Goal: Task Accomplishment & Management: Complete application form

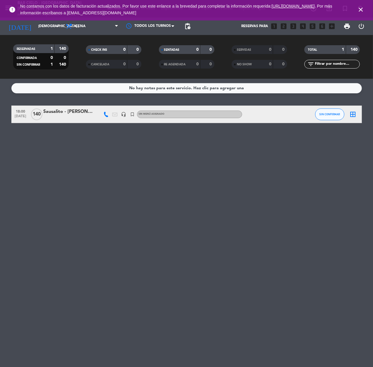
click at [357, 11] on icon "close" at bounding box center [360, 9] width 7 height 7
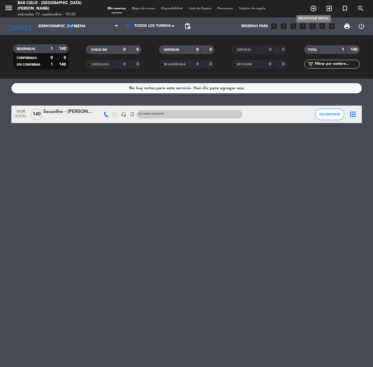
click at [310, 11] on icon "add_circle_outline" at bounding box center [313, 8] width 7 height 7
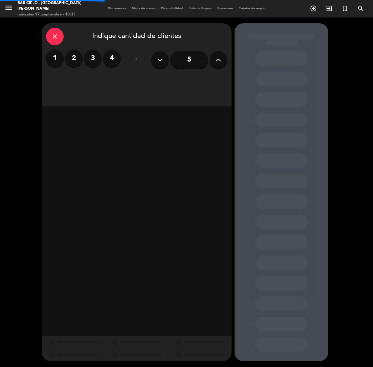
click at [226, 61] on button at bounding box center [219, 60] width 18 height 18
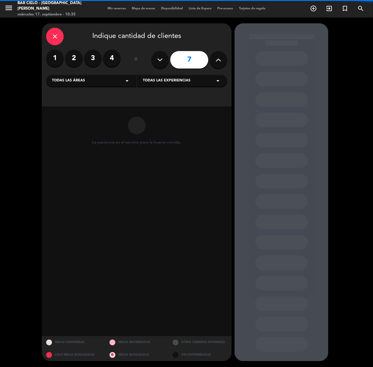
click at [226, 61] on button at bounding box center [219, 60] width 18 height 18
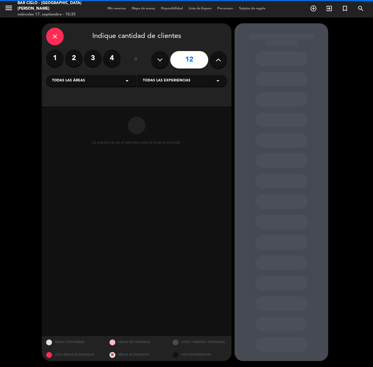
click at [226, 61] on button at bounding box center [219, 60] width 18 height 18
type input "15"
click at [226, 61] on button at bounding box center [219, 60] width 18 height 18
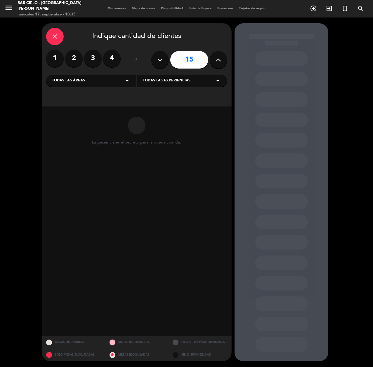
click at [226, 61] on button at bounding box center [219, 60] width 18 height 18
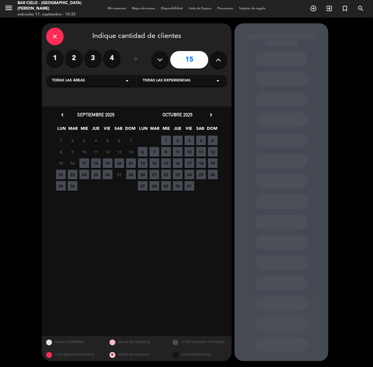
click at [226, 61] on button at bounding box center [219, 60] width 18 height 18
click at [49, 41] on div "close" at bounding box center [55, 37] width 18 height 18
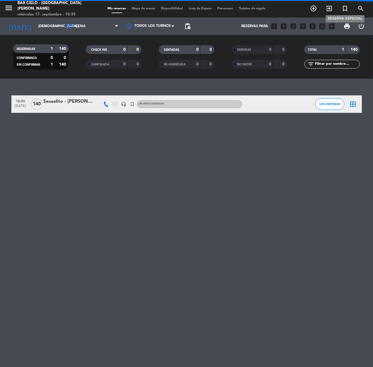
click at [343, 11] on icon "turned_in_not" at bounding box center [344, 8] width 7 height 7
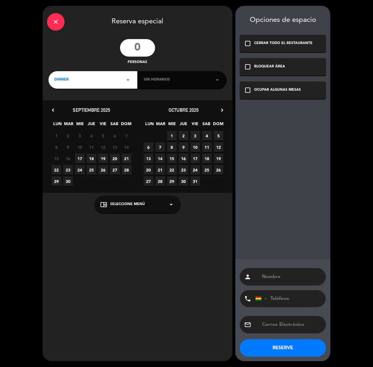
click at [145, 47] on input "number" at bounding box center [137, 48] width 35 height 18
type input "18"
click at [116, 80] on div "DINNER arrow_drop_down" at bounding box center [92, 80] width 89 height 18
click at [160, 83] on div "Sin horarios arrow_drop_down" at bounding box center [182, 80] width 89 height 18
click at [220, 79] on icon "arrow_drop_down" at bounding box center [217, 79] width 7 height 7
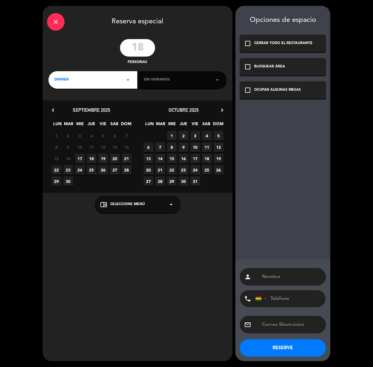
click at [216, 79] on icon "arrow_drop_down" at bounding box center [217, 79] width 7 height 7
click at [93, 74] on div "DINNER arrow_drop_down" at bounding box center [92, 80] width 89 height 18
click at [57, 25] on div "close" at bounding box center [56, 22] width 18 height 18
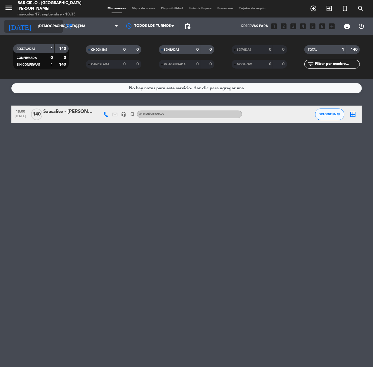
click at [46, 31] on input "[DEMOGRAPHIC_DATA] [DATE]" at bounding box center [58, 26] width 46 height 10
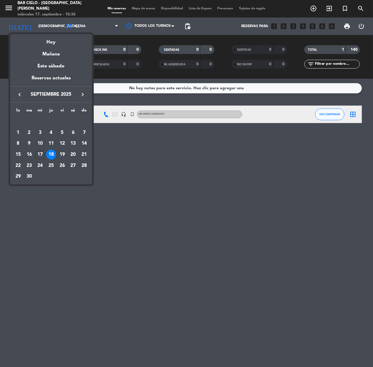
click at [85, 93] on icon "keyboard_arrow_right" at bounding box center [82, 94] width 7 height 7
click at [48, 144] on div "9" at bounding box center [51, 144] width 10 height 10
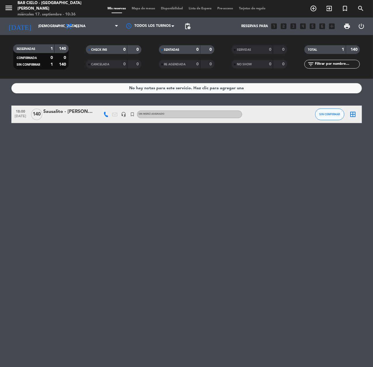
type input "[DEMOGRAPHIC_DATA] [DATE]"
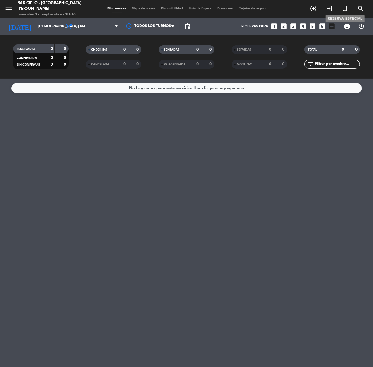
click at [346, 5] on icon "turned_in_not" at bounding box center [344, 8] width 7 height 7
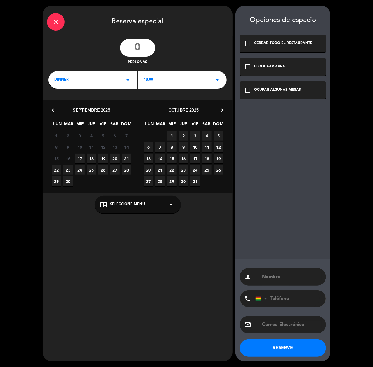
click at [147, 48] on input "number" at bounding box center [137, 48] width 35 height 18
type input "18"
click at [123, 81] on div "DINNER arrow_drop_down" at bounding box center [92, 80] width 89 height 18
click at [174, 81] on div "18:00 arrow_drop_down" at bounding box center [182, 80] width 89 height 18
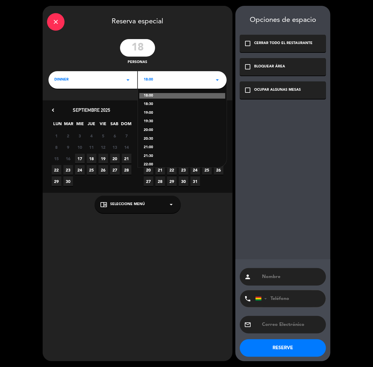
click at [156, 128] on div "20:00" at bounding box center [182, 131] width 77 height 6
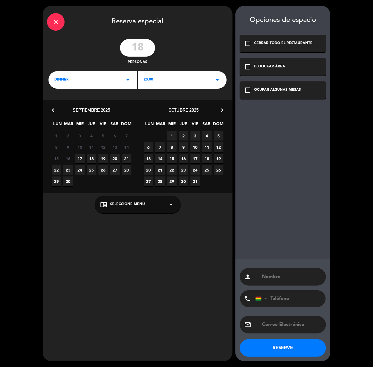
click at [185, 146] on span "9" at bounding box center [184, 147] width 10 height 10
click at [284, 93] on div "check_box_outline_blank OCUPAR ALGUNAS MESAS" at bounding box center [283, 90] width 86 height 18
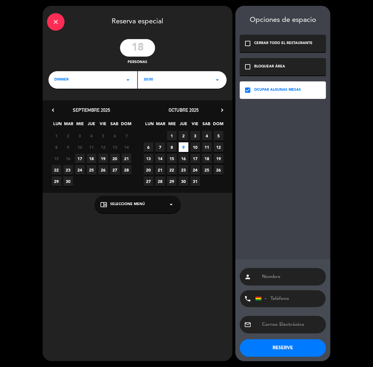
click at [271, 299] on input "tel" at bounding box center [287, 298] width 64 height 17
paste input "62054412"
type input "62054412"
click at [280, 278] on input "text" at bounding box center [291, 277] width 60 height 8
click at [279, 279] on input "text" at bounding box center [291, 277] width 60 height 8
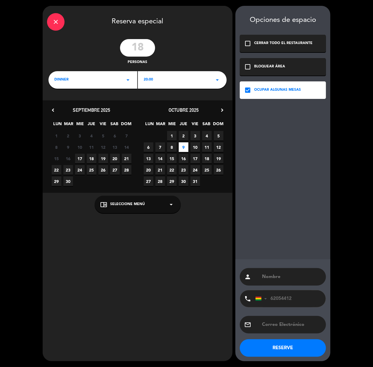
paste input "[PERSON_NAME]"
type input "[PERSON_NAME]"
click at [278, 350] on button "RESERVE" at bounding box center [283, 348] width 86 height 18
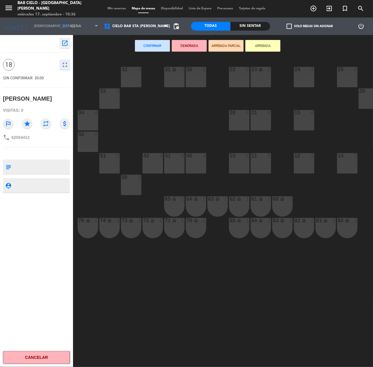
click at [116, 7] on span "Mis reservas" at bounding box center [116, 8] width 24 height 3
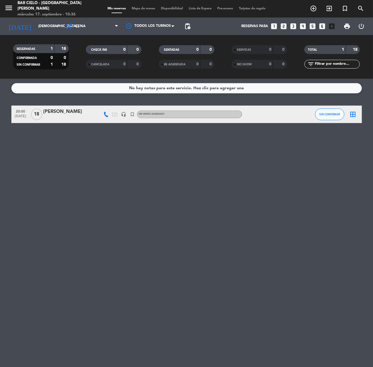
drag, startPoint x: 96, startPoint y: 315, endPoint x: 85, endPoint y: 310, distance: 11.6
click at [96, 315] on div "No hay notas para este servicio. Haz clic para agregar una 20:00 [DATE] [PERSON…" at bounding box center [186, 223] width 373 height 288
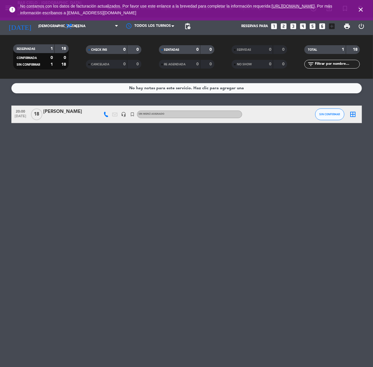
click at [284, 26] on icon "looks_two" at bounding box center [284, 26] width 8 height 8
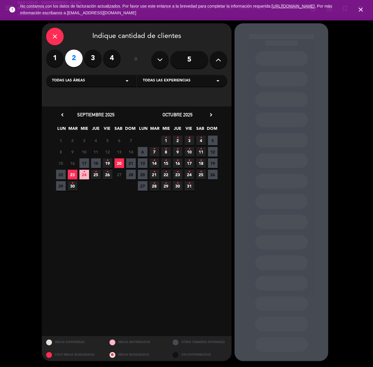
click at [73, 175] on span "23" at bounding box center [73, 175] width 10 height 10
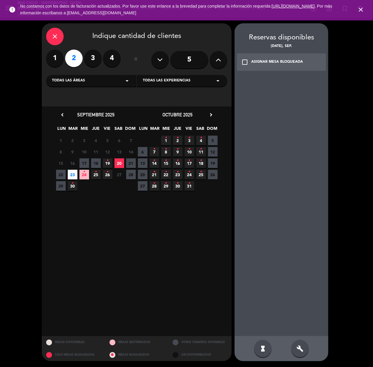
click at [299, 344] on div "build" at bounding box center [300, 349] width 18 height 18
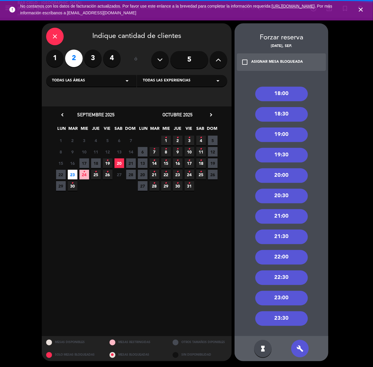
click at [282, 95] on div "18:00" at bounding box center [281, 94] width 53 height 15
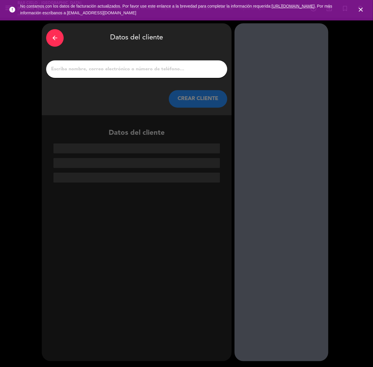
click at [150, 71] on input "1" at bounding box center [136, 69] width 172 height 8
paste input "[PERSON_NAME]"
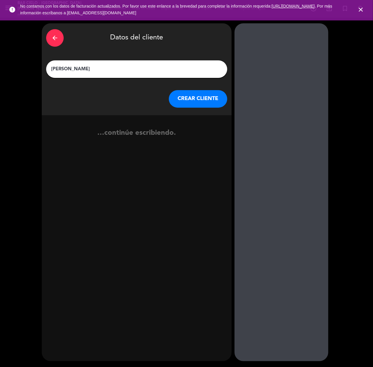
click at [173, 73] on input "[PERSON_NAME]" at bounding box center [136, 69] width 172 height 8
type input "[PERSON_NAME]"
drag, startPoint x: 190, startPoint y: 92, endPoint x: 190, endPoint y: 96, distance: 4.7
click at [190, 96] on button "CREAR CLIENTE" at bounding box center [198, 99] width 58 height 18
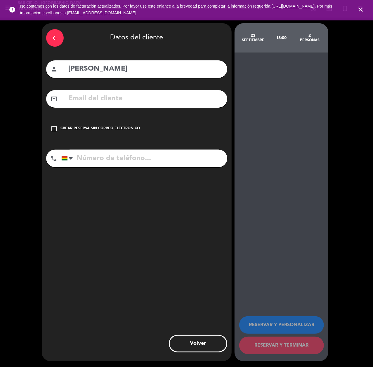
click at [93, 103] on input "text" at bounding box center [145, 99] width 155 height 12
paste input "[EMAIL_ADDRESS][DOMAIN_NAME]"
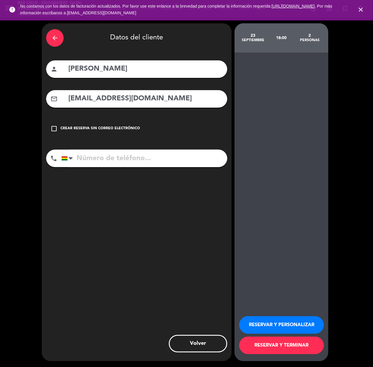
type input "[EMAIL_ADDRESS][DOMAIN_NAME]"
paste input "[PHONE_NUMBER]"
click at [101, 164] on input "tel" at bounding box center [144, 159] width 166 height 18
type input "[PHONE_NUMBER]"
drag, startPoint x: 254, startPoint y: 321, endPoint x: 170, endPoint y: 332, distance: 85.3
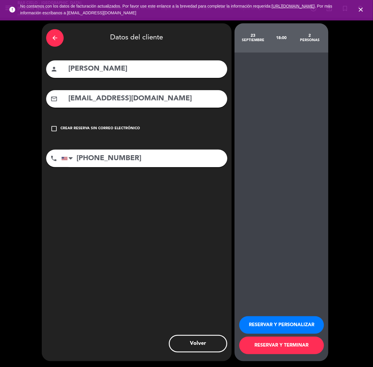
click at [254, 322] on button "RESERVAR Y PERSONALIZAR" at bounding box center [281, 325] width 85 height 18
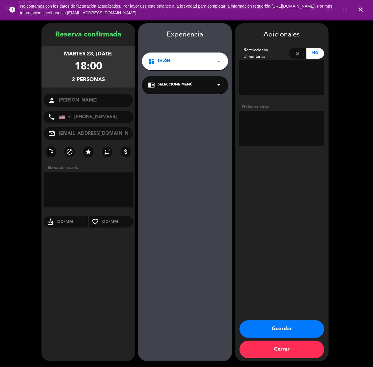
click at [256, 328] on button "Guardar" at bounding box center [281, 329] width 85 height 18
